Goal: Information Seeking & Learning: Understand process/instructions

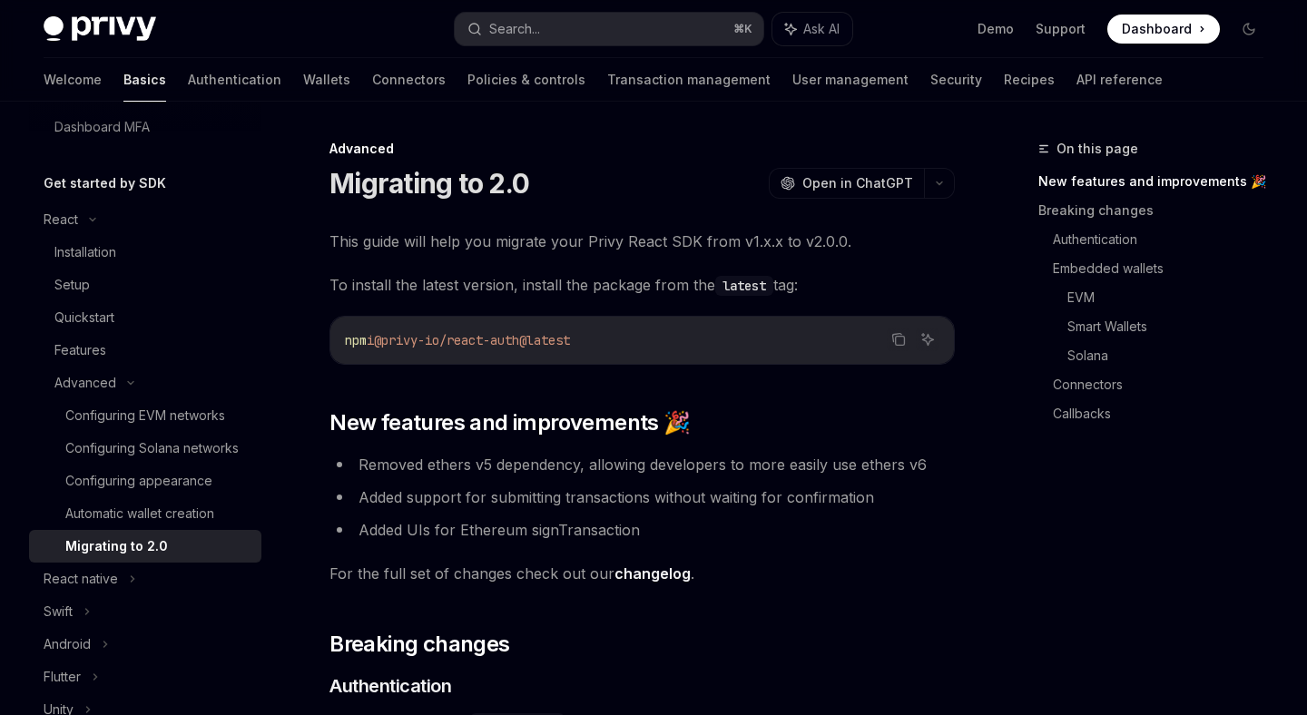
scroll to position [312, 0]
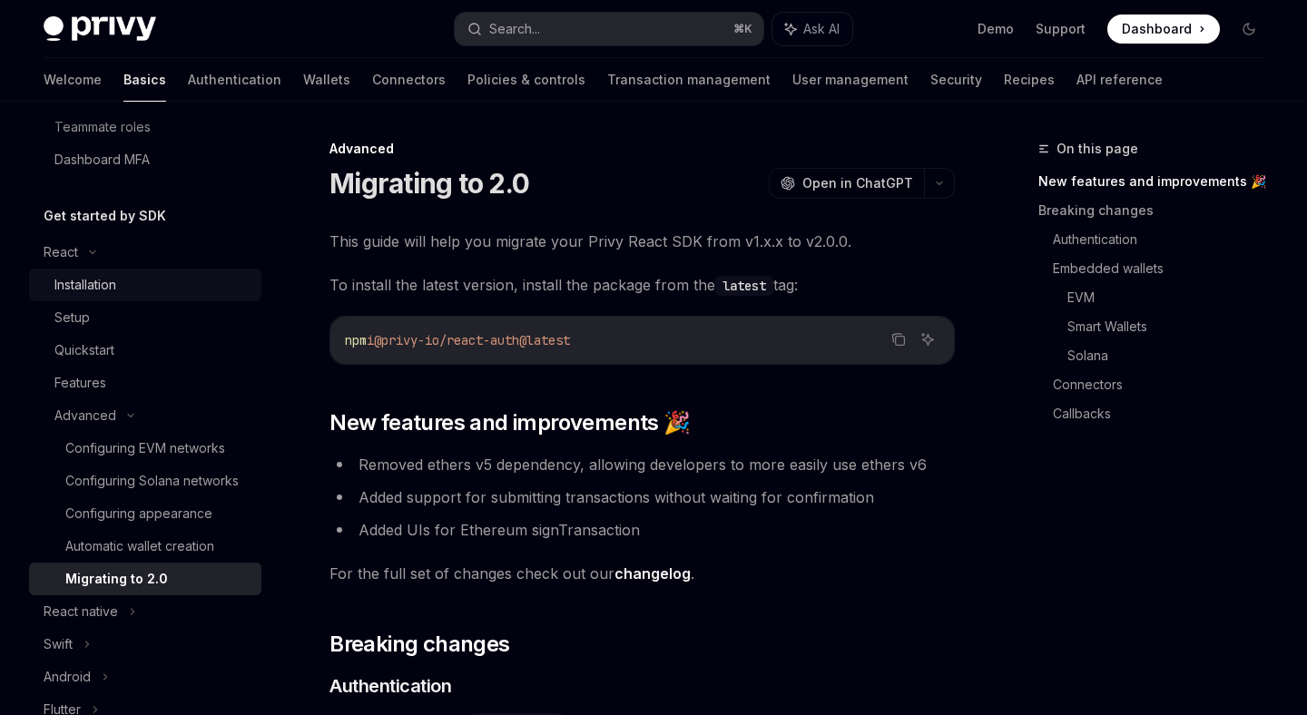
click at [190, 285] on div "Installation" at bounding box center [152, 285] width 196 height 22
click at [196, 253] on div "React" at bounding box center [145, 252] width 232 height 33
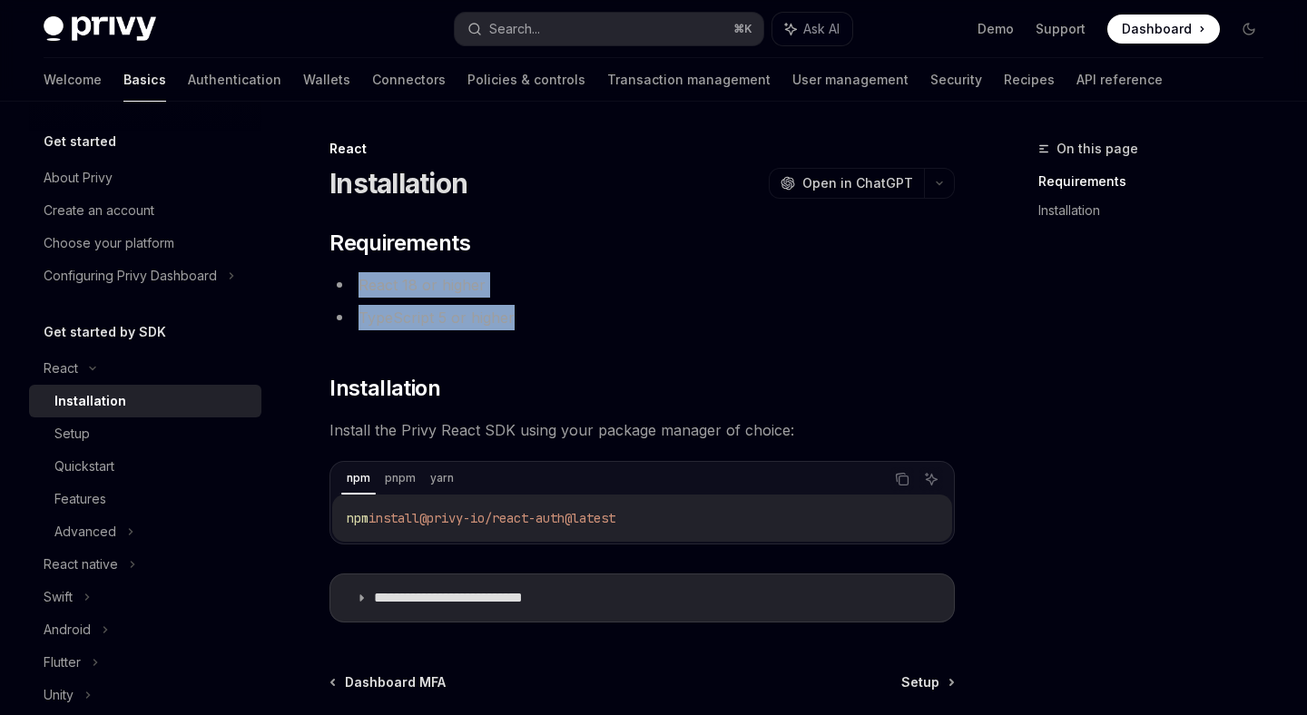
drag, startPoint x: 358, startPoint y: 291, endPoint x: 651, endPoint y: 327, distance: 295.4
click at [651, 327] on ul "React 18 or higher TypeScript 5 or higher" at bounding box center [643, 301] width 626 height 58
click at [651, 327] on li "TypeScript 5 or higher" at bounding box center [643, 317] width 626 height 25
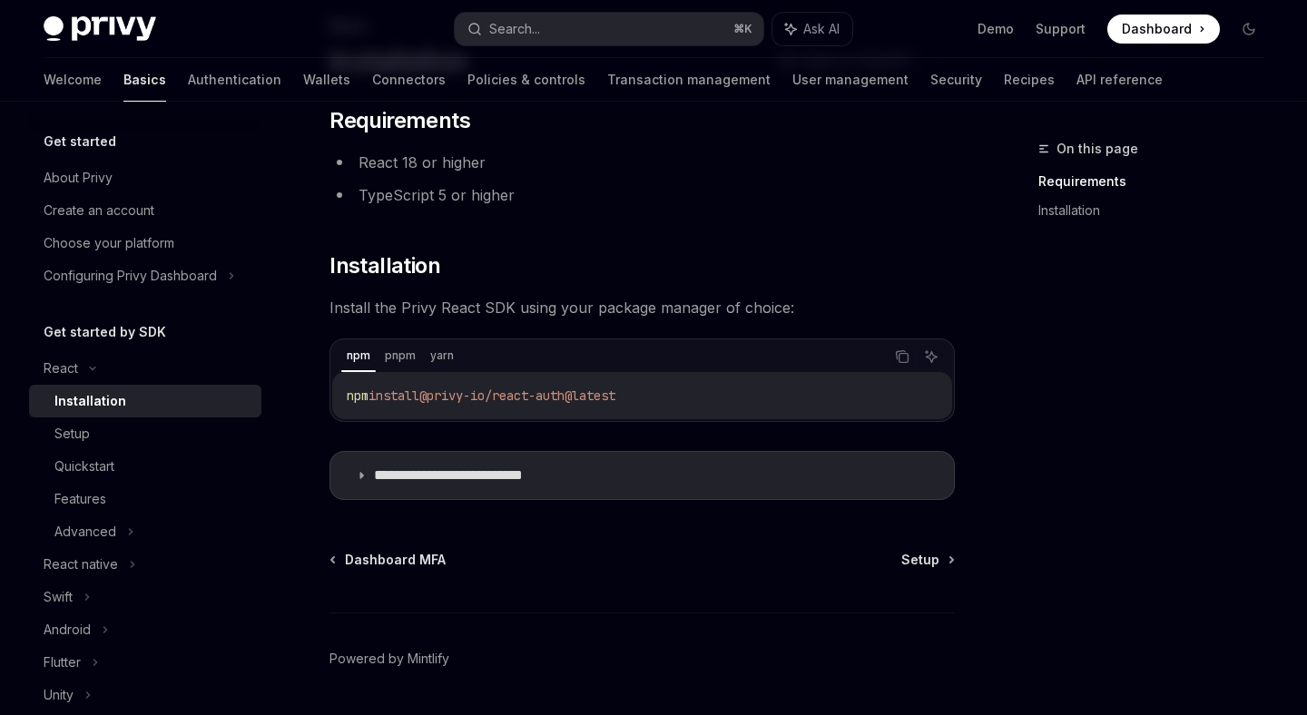
scroll to position [177, 0]
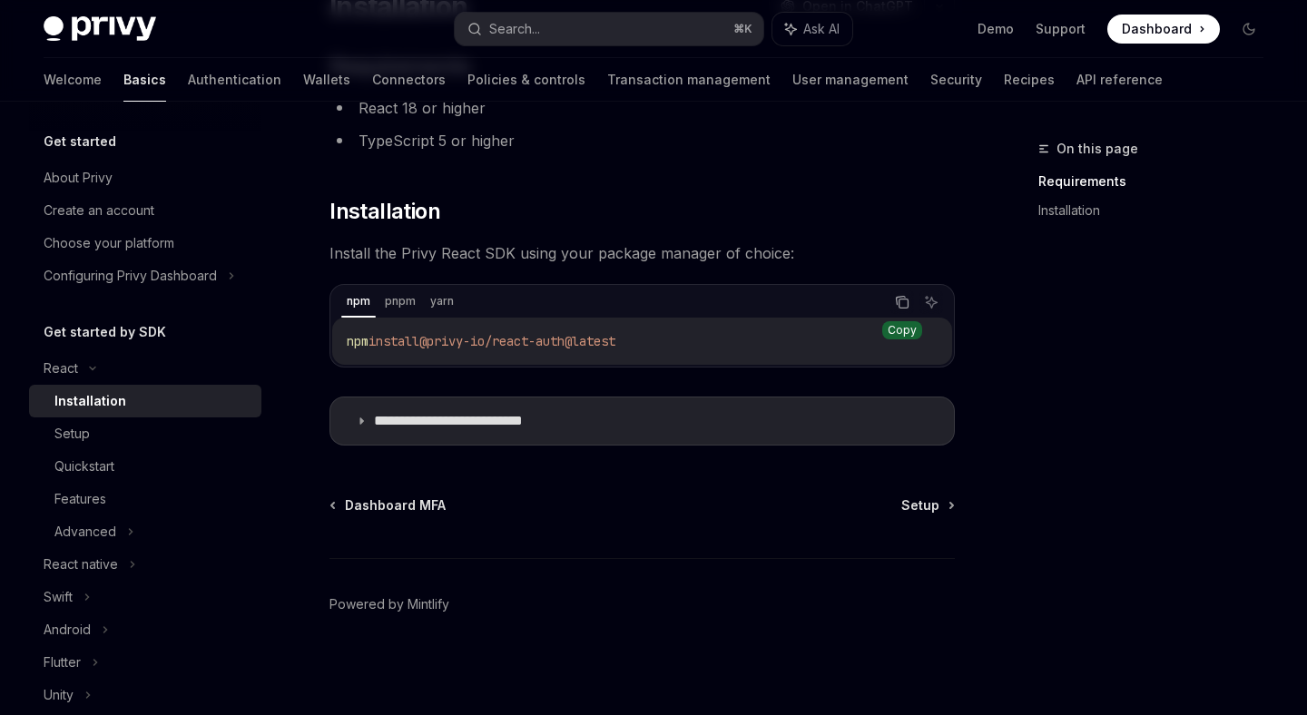
click at [903, 304] on icon "Copy the contents from the code block" at bounding box center [902, 302] width 15 height 15
click at [902, 297] on icon "Copy the contents from the code block" at bounding box center [901, 301] width 9 height 8
click at [922, 513] on span "Setup" at bounding box center [921, 506] width 38 height 18
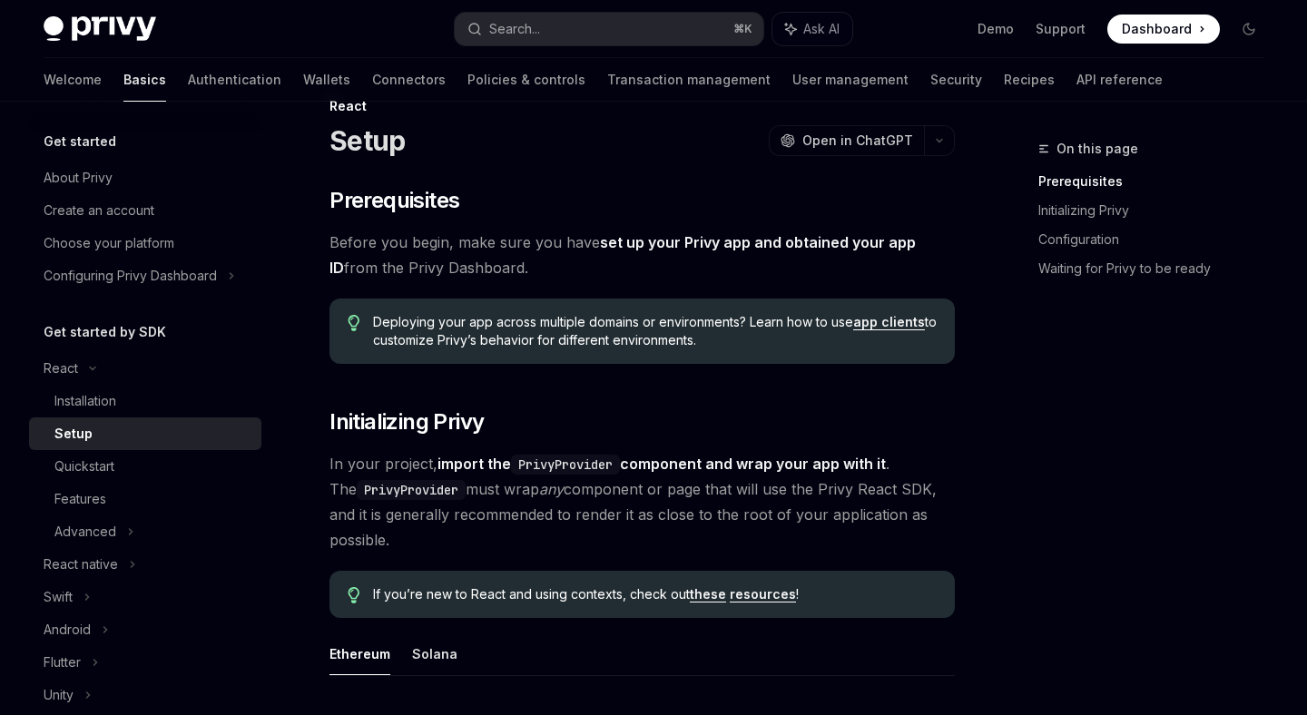
scroll to position [44, 0]
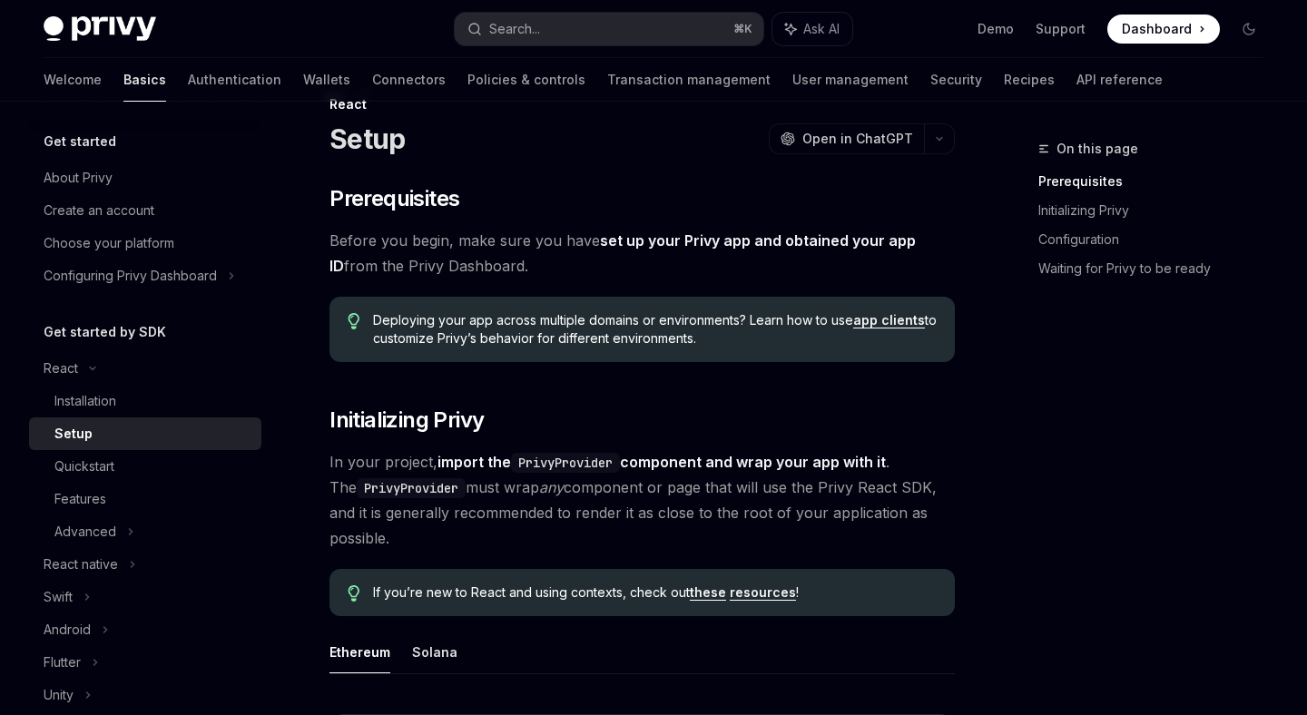
click at [688, 239] on link "set up your Privy app and obtained your app ID" at bounding box center [623, 254] width 587 height 44
click at [486, 241] on span "Before you begin, make sure you have set up your Privy app and obtained your ap…" at bounding box center [643, 253] width 626 height 51
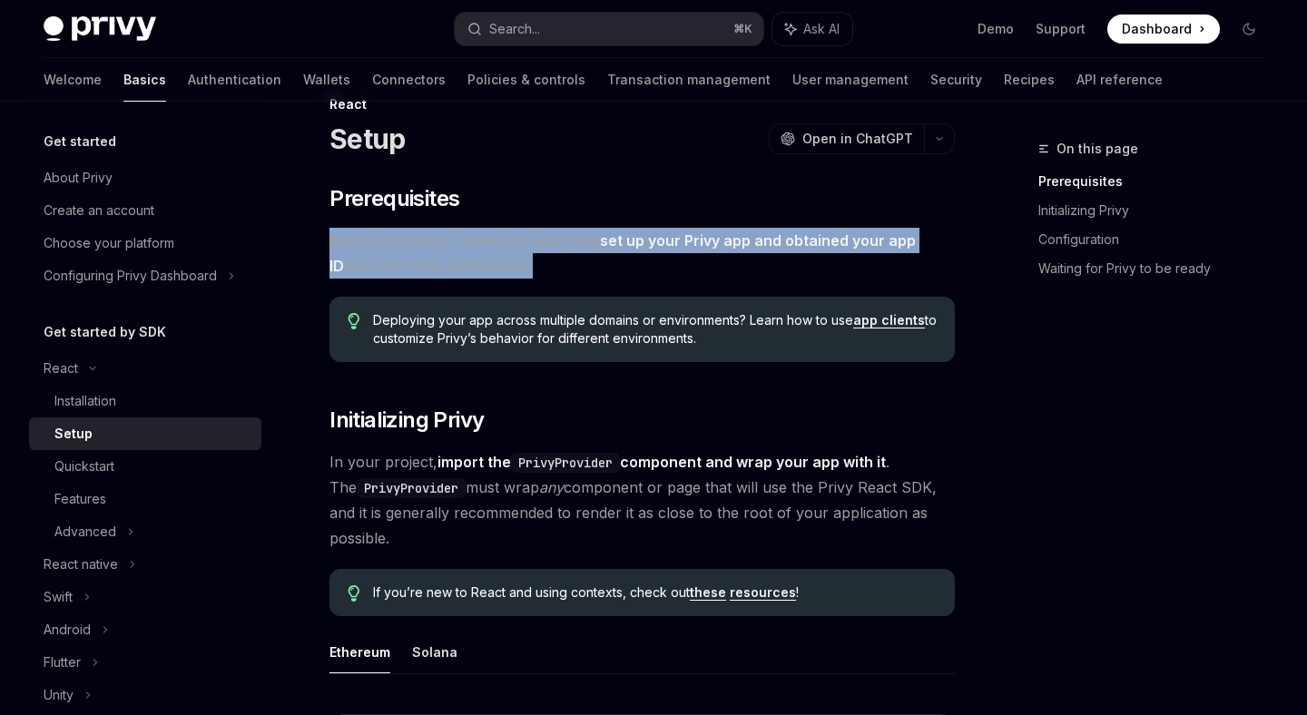
click at [486, 241] on span "Before you begin, make sure you have set up your Privy app and obtained your ap…" at bounding box center [643, 253] width 626 height 51
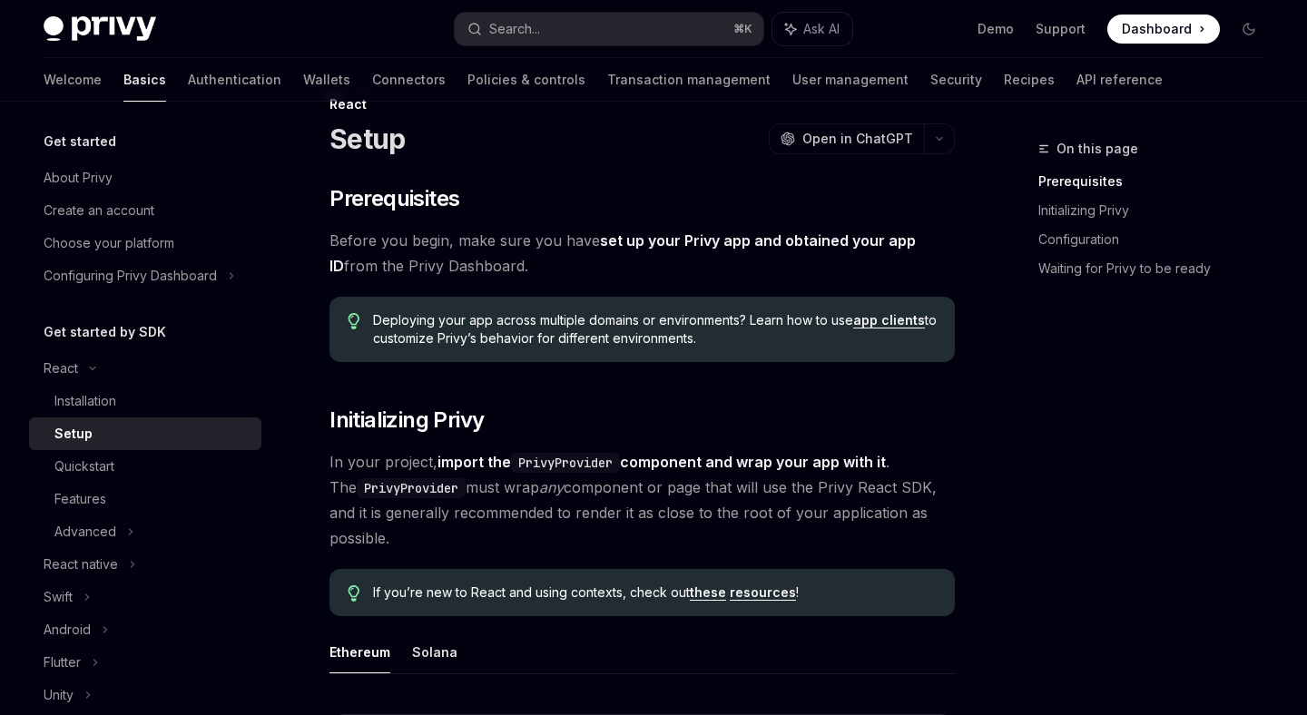
click at [853, 240] on link "set up your Privy app and obtained your app ID" at bounding box center [623, 254] width 587 height 44
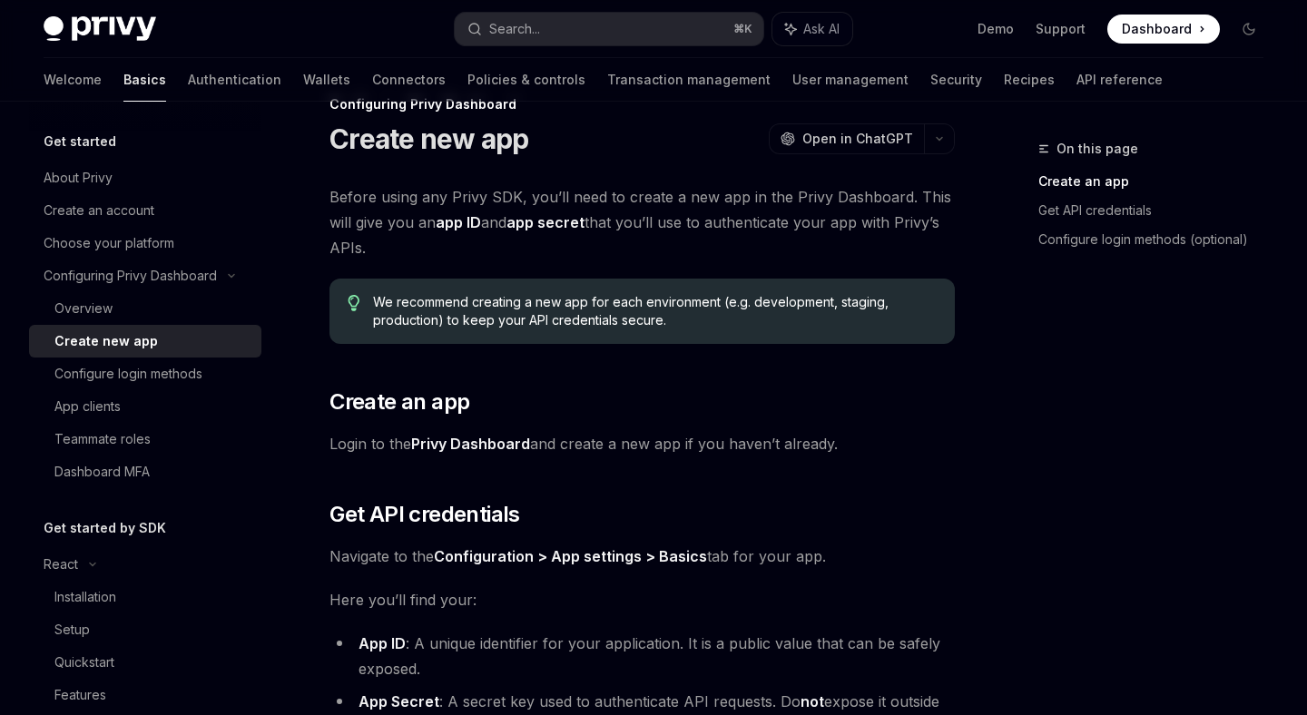
click at [506, 446] on link "Privy Dashboard" at bounding box center [470, 444] width 119 height 19
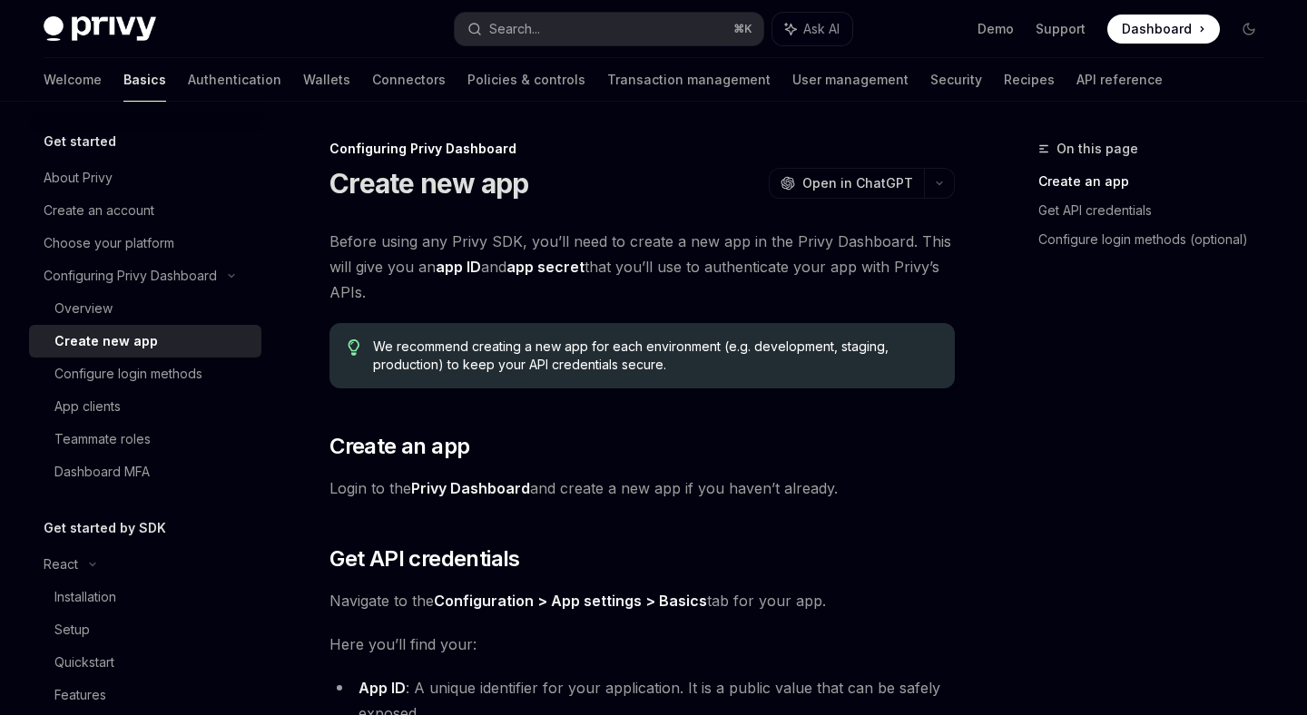
type textarea "*"
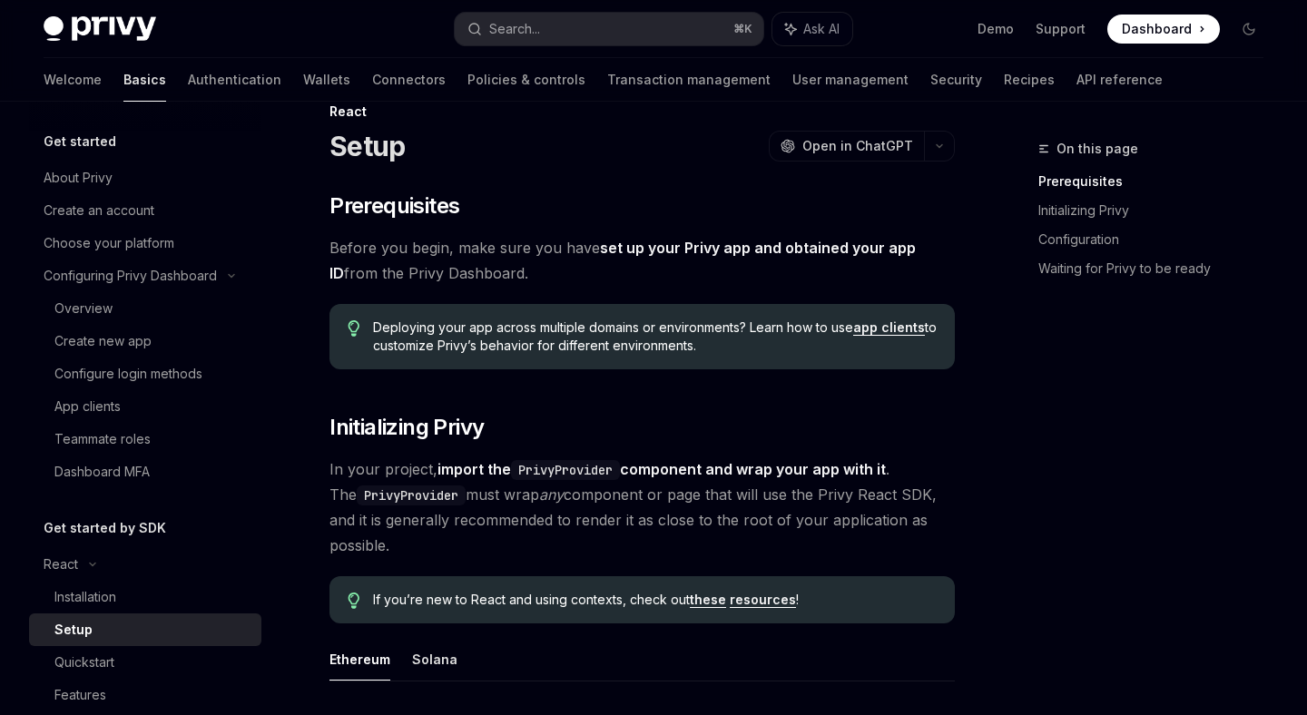
scroll to position [41, 0]
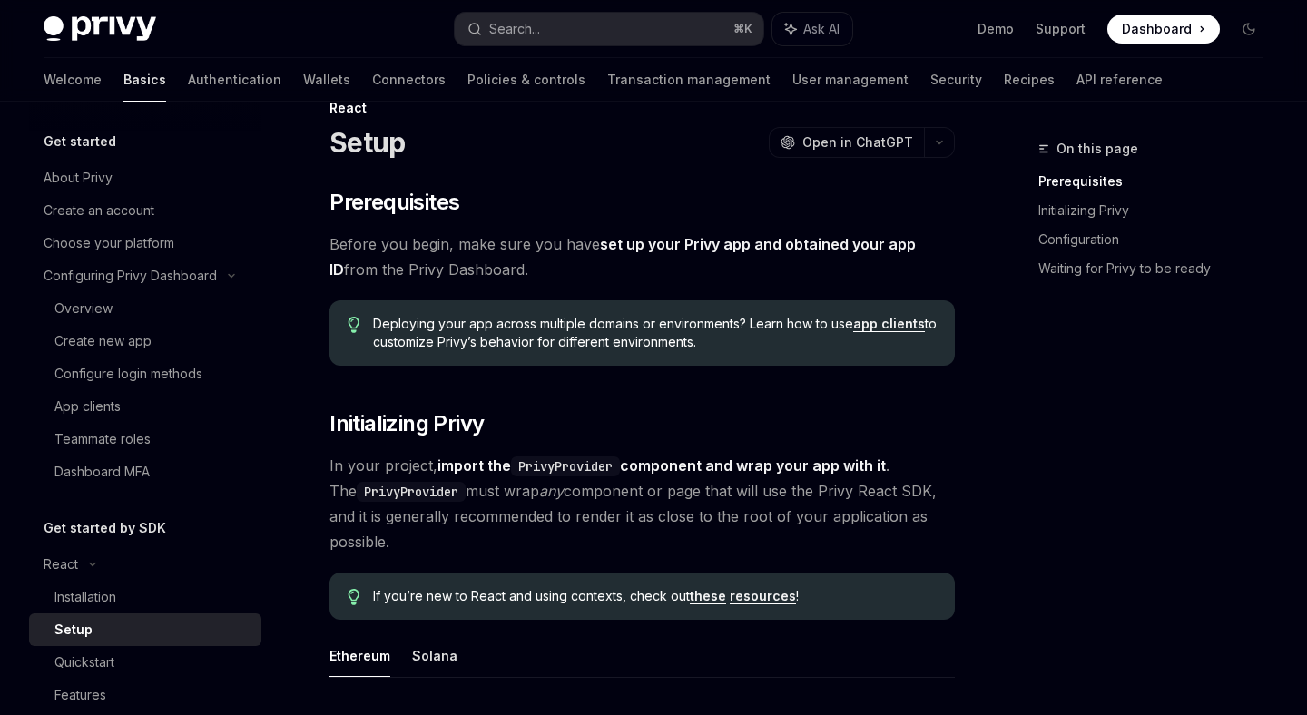
click at [538, 236] on span "Before you begin, make sure you have set up your Privy app and obtained your ap…" at bounding box center [643, 257] width 626 height 51
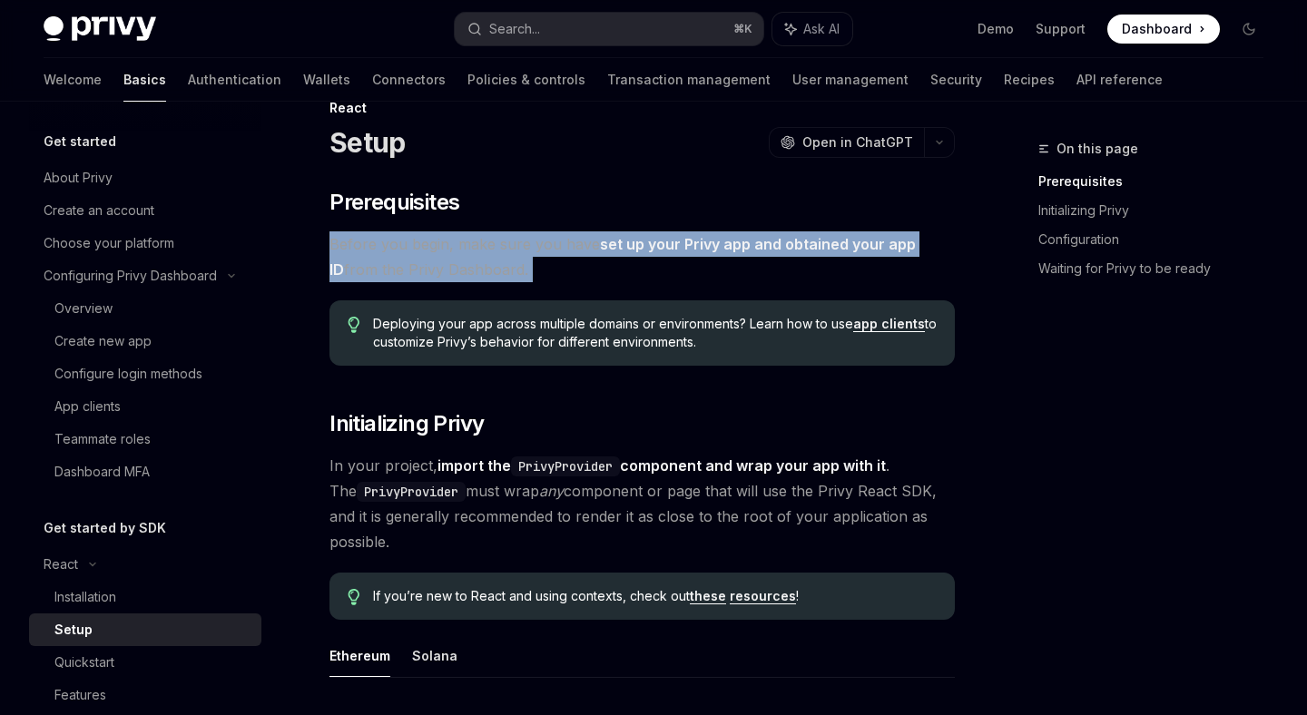
click at [538, 236] on span "Before you begin, make sure you have set up your Privy app and obtained your ap…" at bounding box center [643, 257] width 626 height 51
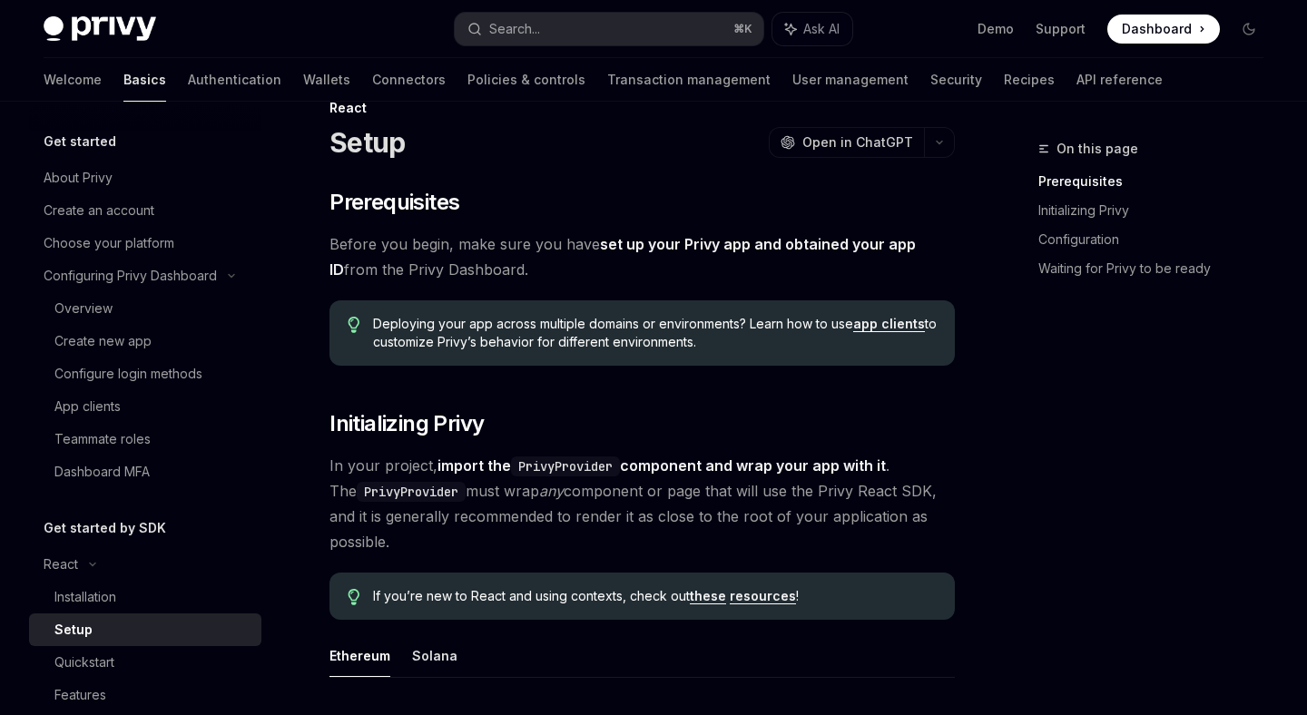
drag, startPoint x: 372, startPoint y: 324, endPoint x: 783, endPoint y: 342, distance: 410.8
click at [783, 342] on span "Deploying your app across multiple domains or environments? Learn how to use ap…" at bounding box center [655, 333] width 564 height 36
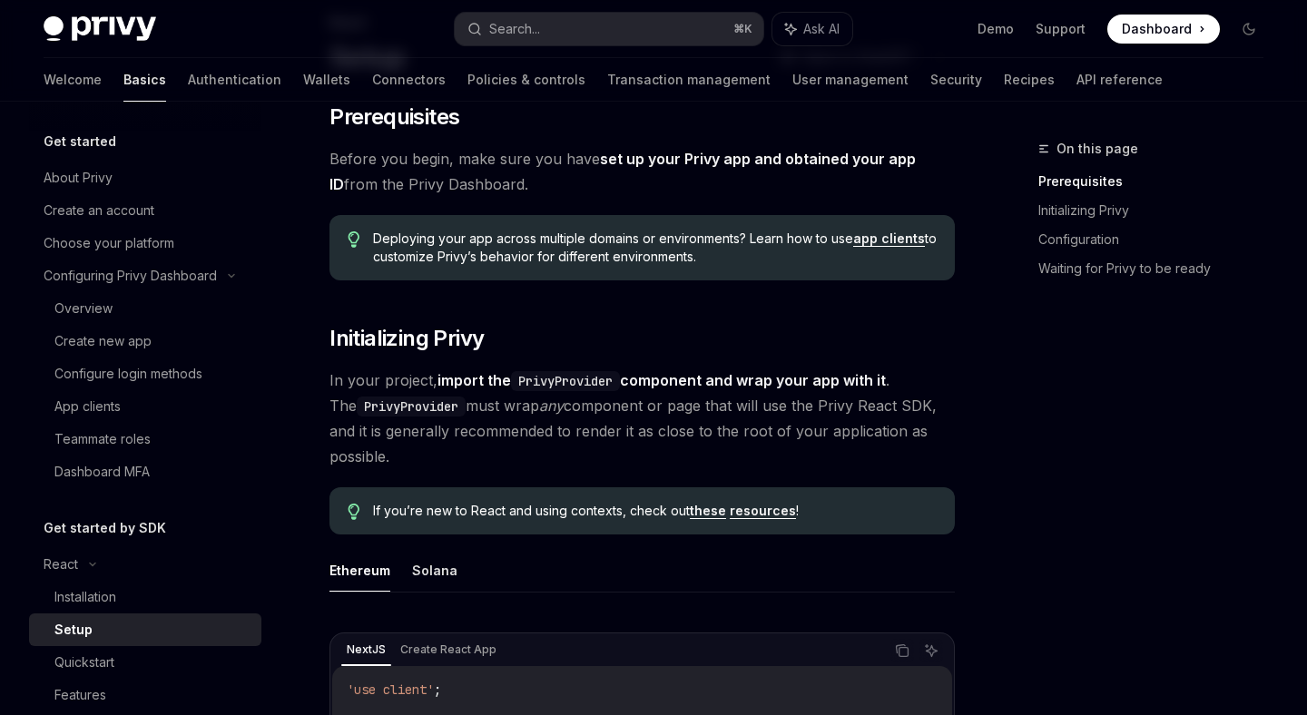
scroll to position [166, 0]
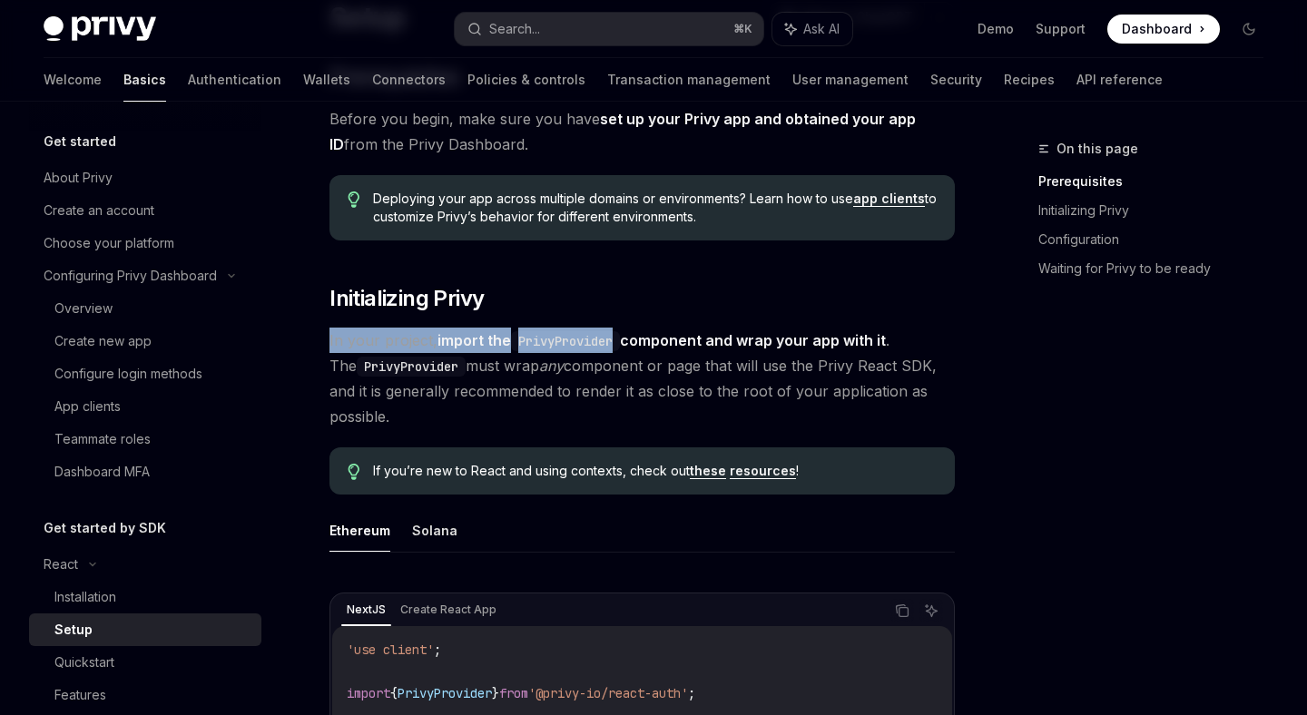
drag, startPoint x: 330, startPoint y: 340, endPoint x: 622, endPoint y: 341, distance: 292.4
click at [622, 341] on span "In your project, import the PrivyProvider component and wrap your app with it .…" at bounding box center [643, 379] width 626 height 102
drag, startPoint x: 632, startPoint y: 335, endPoint x: 889, endPoint y: 330, distance: 257.0
click at [889, 330] on span "In your project, import the PrivyProvider component and wrap your app with it .…" at bounding box center [643, 379] width 626 height 102
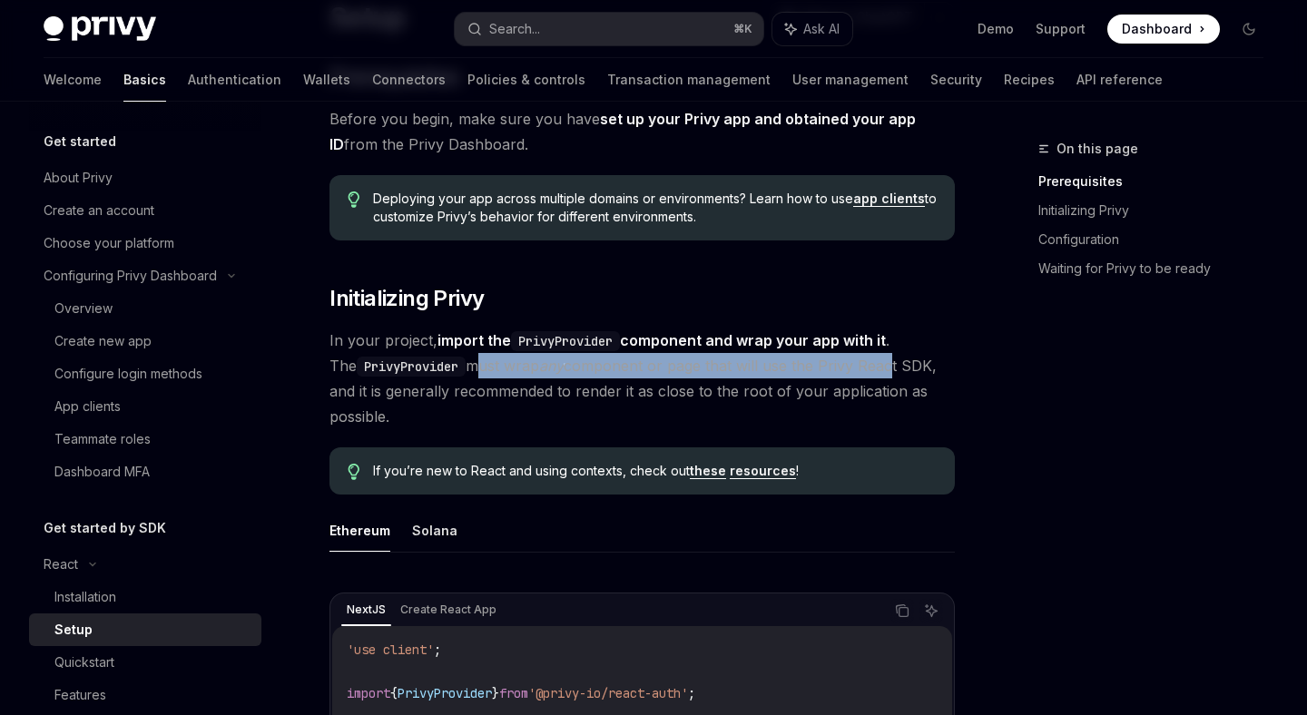
drag, startPoint x: 447, startPoint y: 364, endPoint x: 893, endPoint y: 361, distance: 446.7
click at [889, 362] on span "In your project, import the PrivyProvider component and wrap your app with it .…" at bounding box center [643, 379] width 626 height 102
click at [893, 360] on span "In your project, import the PrivyProvider component and wrap your app with it .…" at bounding box center [643, 379] width 626 height 102
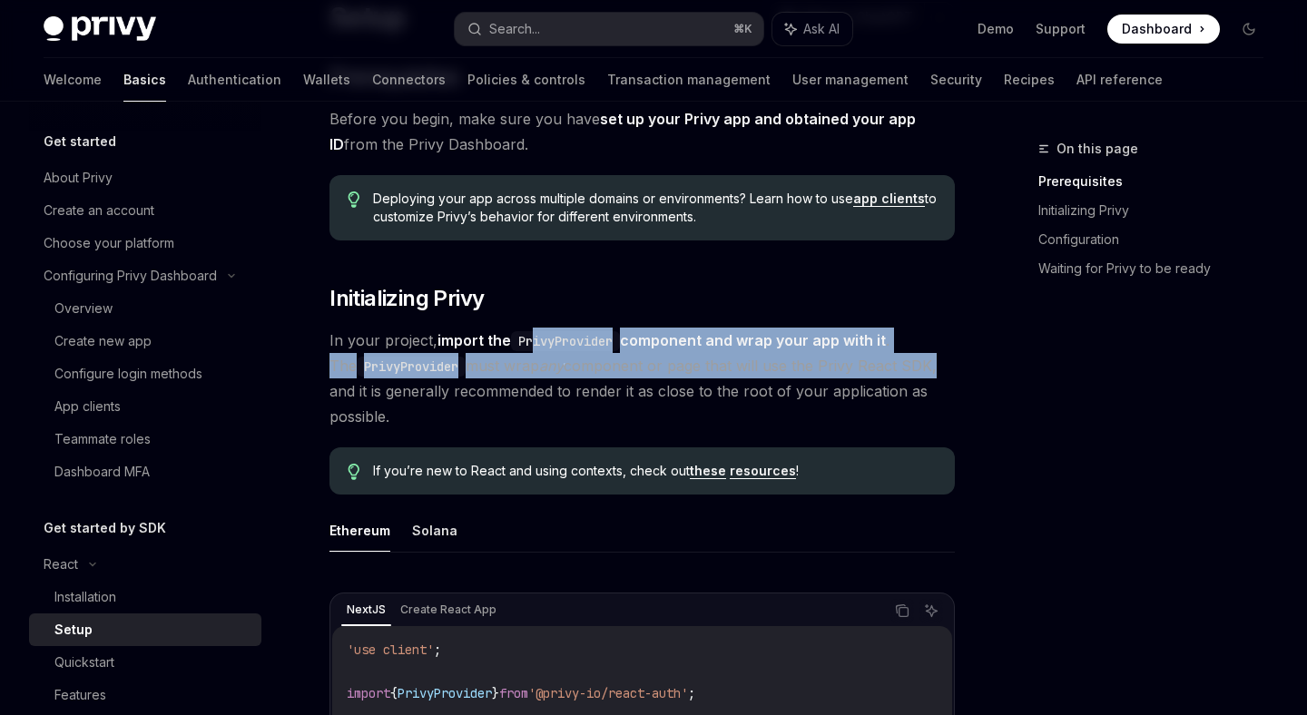
drag, startPoint x: 914, startPoint y: 360, endPoint x: 538, endPoint y: 348, distance: 377.0
click at [538, 348] on span "In your project, import the PrivyProvider component and wrap your app with it .…" at bounding box center [643, 379] width 626 height 102
click at [538, 348] on code "PrivyProvider" at bounding box center [565, 341] width 109 height 20
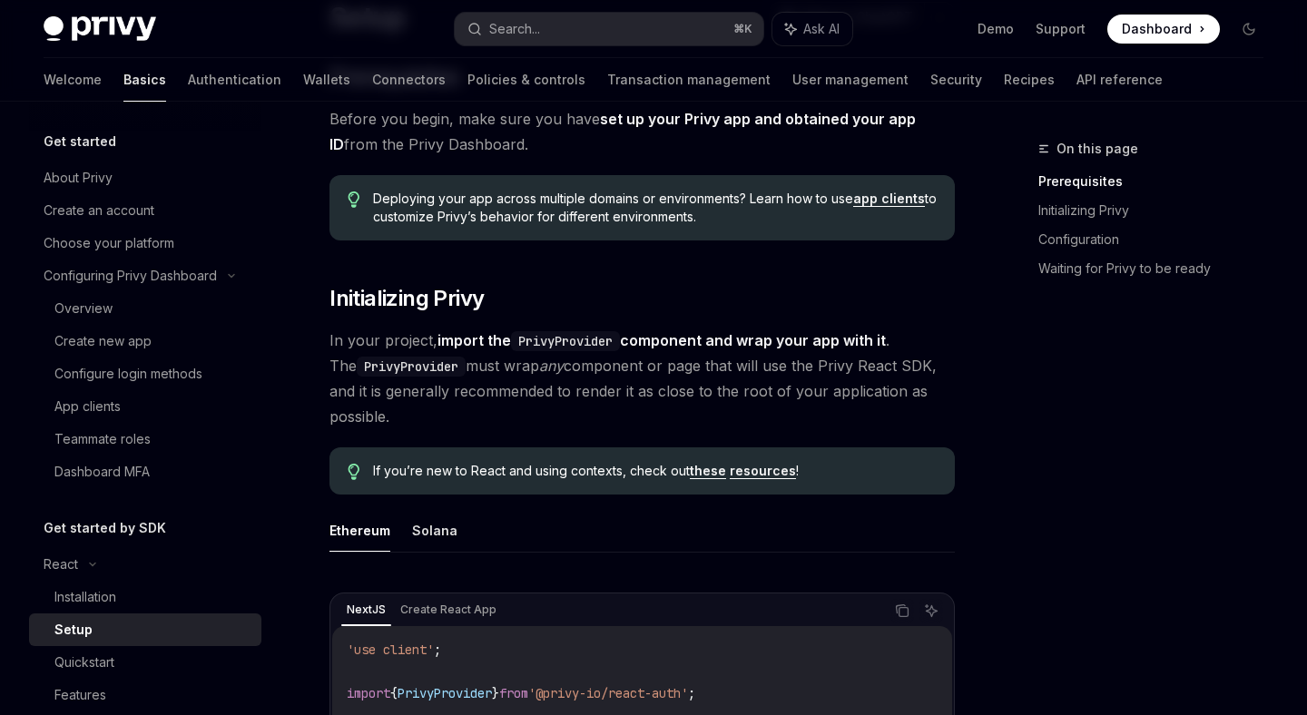
click at [644, 393] on span "In your project, import the PrivyProvider component and wrap your app with it .…" at bounding box center [643, 379] width 626 height 102
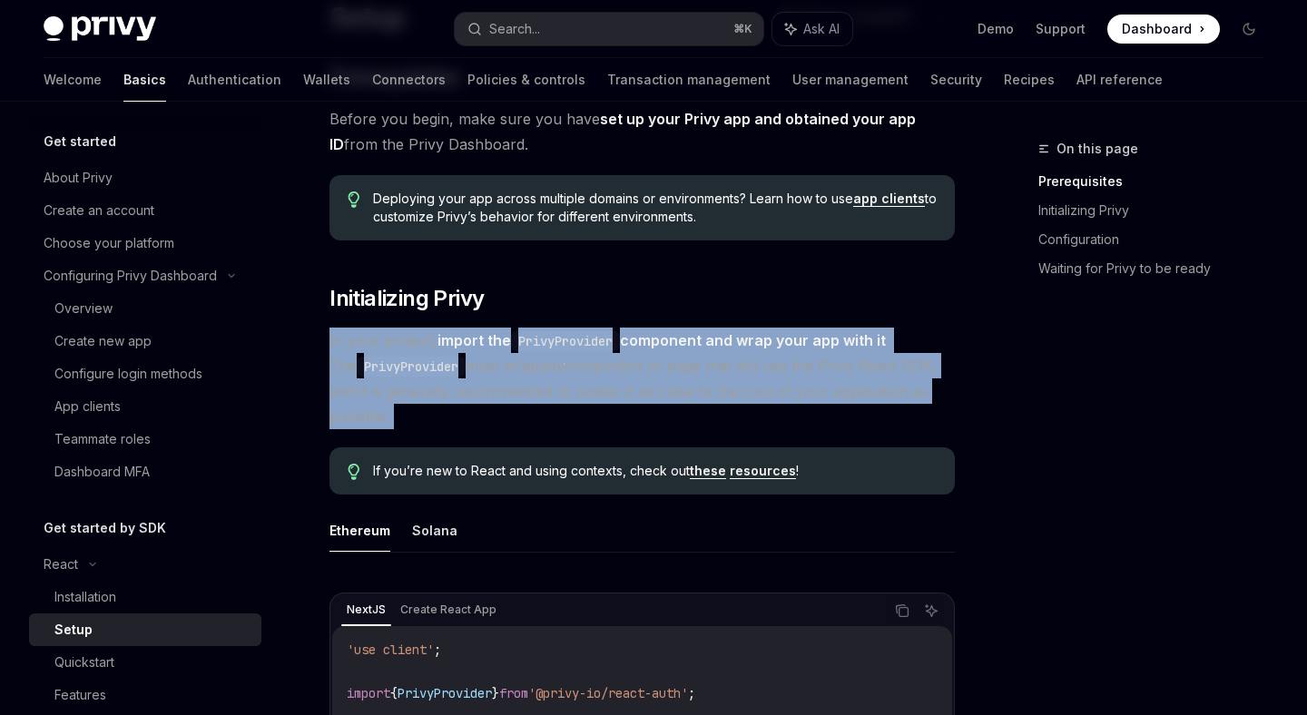
click at [765, 527] on ul "Ethereum Solana" at bounding box center [643, 531] width 626 height 44
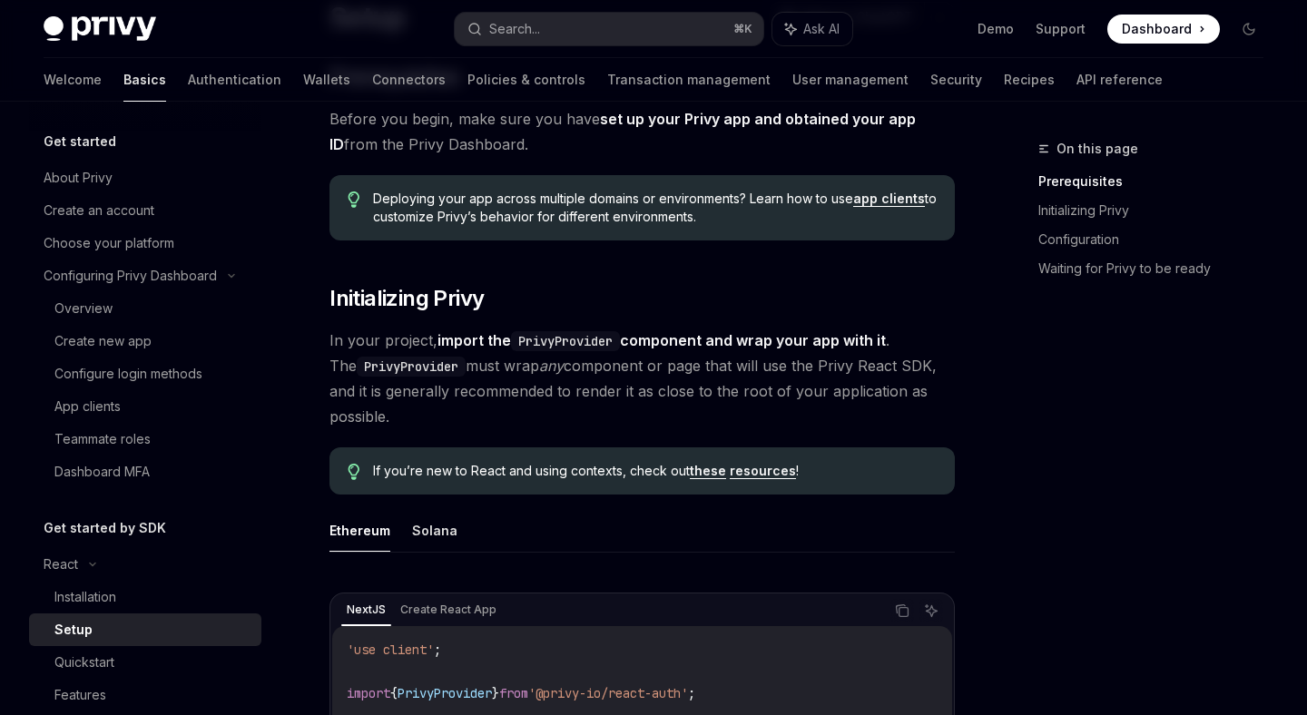
click at [769, 470] on link "resources" at bounding box center [763, 471] width 66 height 16
